Goal: Task Accomplishment & Management: Manage account settings

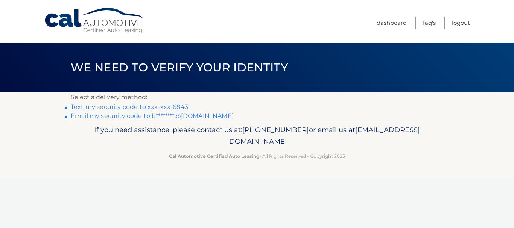
click at [181, 104] on link "Text my security code to xxx-xxx-6843" at bounding box center [129, 106] width 117 height 7
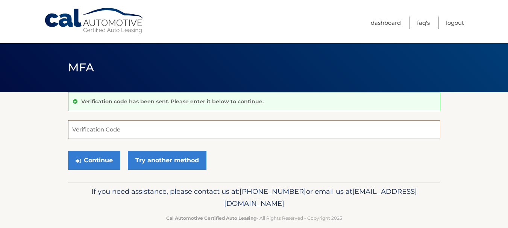
click at [147, 129] on input "Verification Code" at bounding box center [254, 129] width 372 height 19
type input "941389"
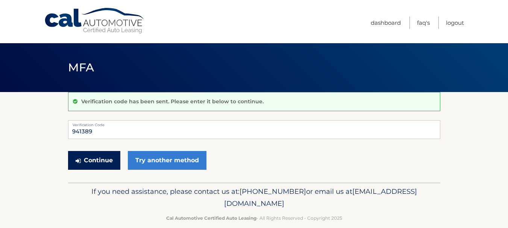
click at [99, 161] on button "Continue" at bounding box center [94, 160] width 52 height 19
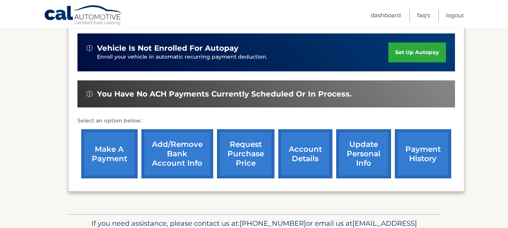
scroll to position [193, 0]
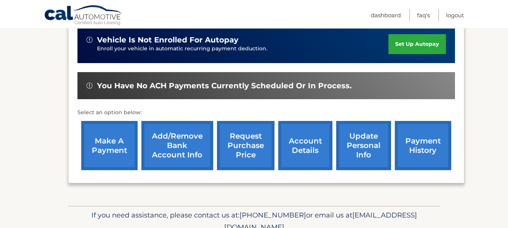
click at [111, 147] on link "make a payment" at bounding box center [109, 145] width 56 height 49
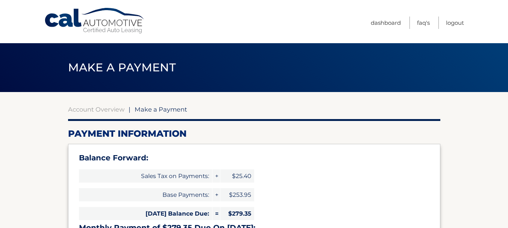
select select "ZmNiOGIwZjgtZjA5MC00ZDBjLTgxNWMtNDdmN2E2NTY2MWM3"
click at [390, 25] on link "Dashboard" at bounding box center [386, 23] width 30 height 12
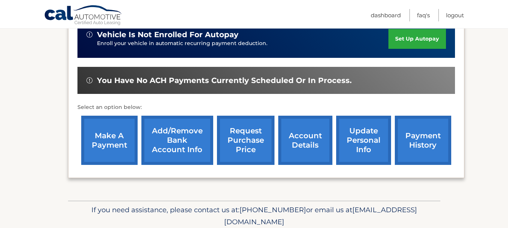
scroll to position [201, 0]
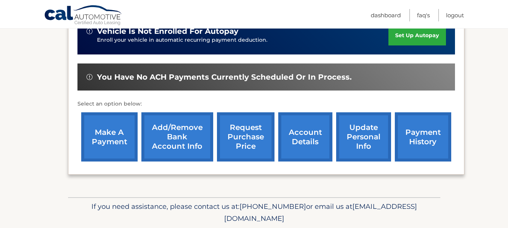
click at [429, 138] on link "payment history" at bounding box center [423, 136] width 56 height 49
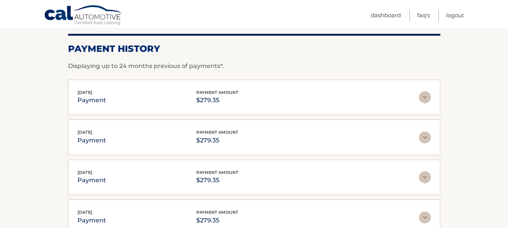
scroll to position [105, 0]
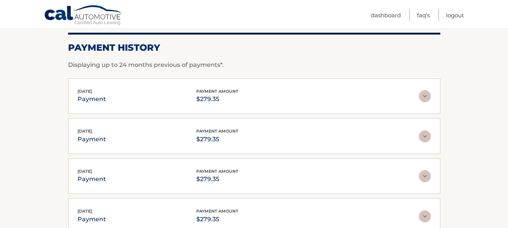
click at [428, 100] on img at bounding box center [425, 96] width 12 height 12
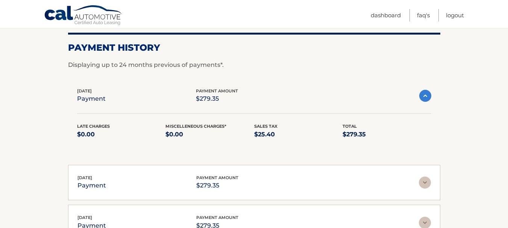
click at [428, 100] on img at bounding box center [425, 96] width 12 height 12
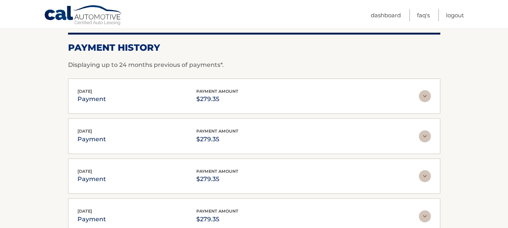
click at [426, 137] on img at bounding box center [425, 137] width 12 height 12
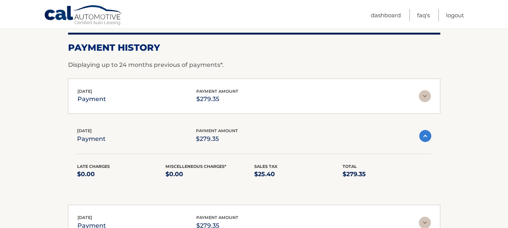
click at [426, 137] on img at bounding box center [425, 136] width 12 height 12
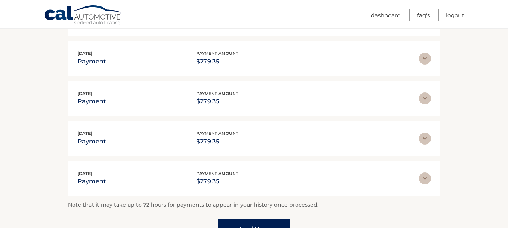
scroll to position [185, 0]
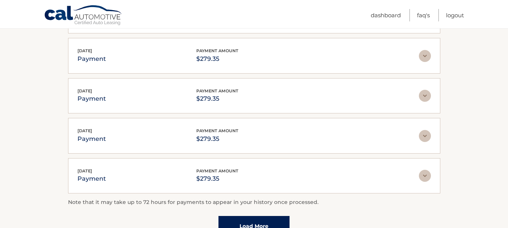
click at [424, 96] on img at bounding box center [425, 96] width 12 height 12
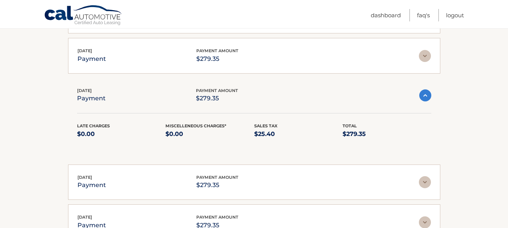
click at [424, 96] on img at bounding box center [425, 96] width 12 height 12
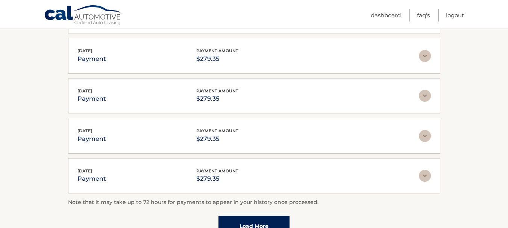
click at [429, 135] on img at bounding box center [425, 136] width 12 height 12
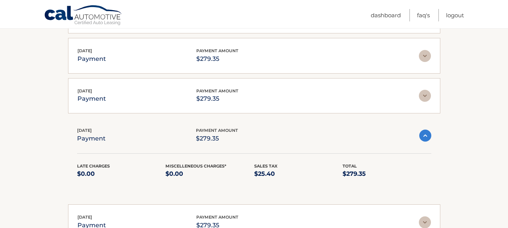
click at [429, 136] on img at bounding box center [425, 136] width 12 height 12
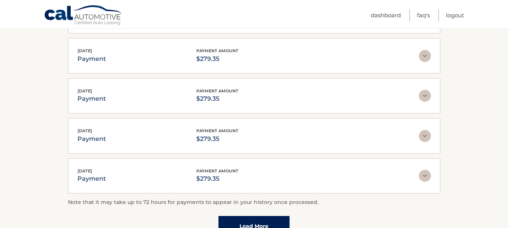
click at [427, 172] on img at bounding box center [425, 176] width 12 height 12
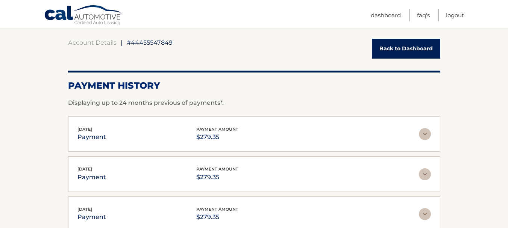
scroll to position [0, 0]
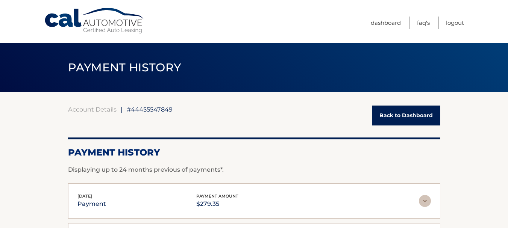
click at [91, 107] on link "Account Details" at bounding box center [92, 110] width 49 height 8
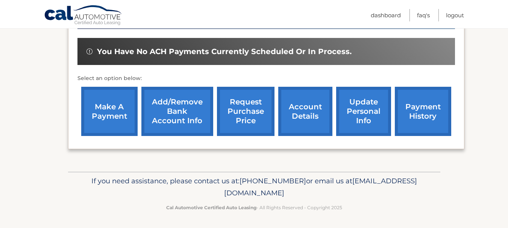
scroll to position [228, 0]
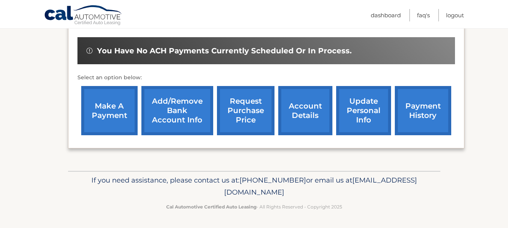
click at [117, 110] on link "make a payment" at bounding box center [109, 110] width 56 height 49
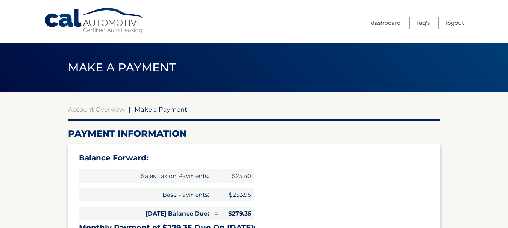
select select "ZmNiOGIwZjgtZjA5MC00ZDBjLTgxNWMtNDdmN2E2NTY2MWM3"
click at [462, 26] on link "Logout" at bounding box center [455, 23] width 18 height 12
